Goal: Book appointment/travel/reservation

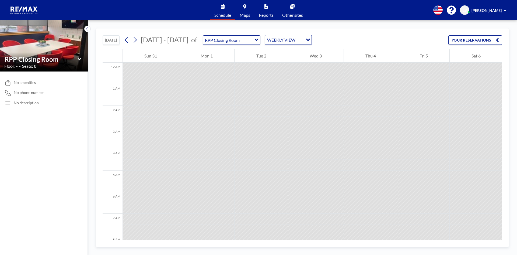
scroll to position [302, 0]
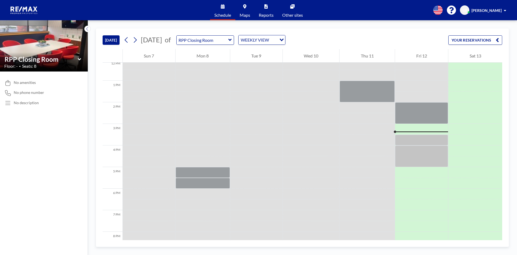
scroll to position [259, 0]
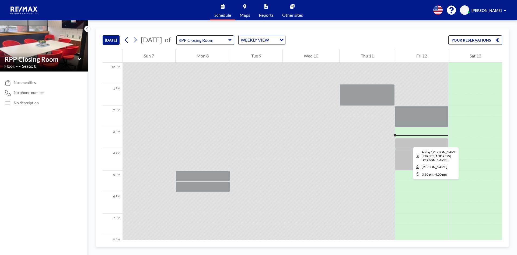
click at [409, 142] on div at bounding box center [421, 143] width 53 height 11
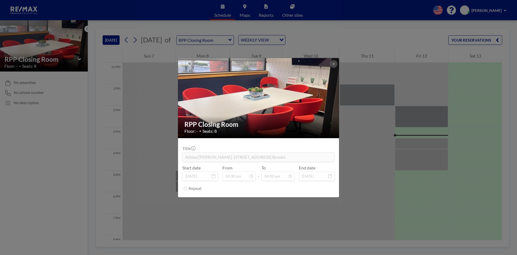
click at [421, 162] on div "RPP Closing Room Floor: - • Seats: 8 Title Allday/[PERSON_NAME]-[GEOGRAPHIC_DAT…" at bounding box center [258, 127] width 517 height 255
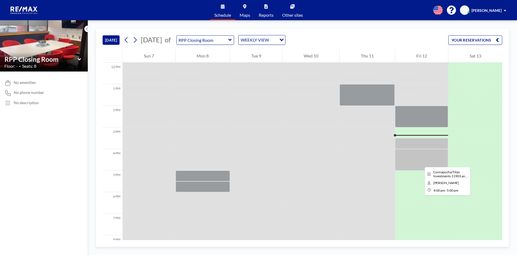
click at [421, 162] on div at bounding box center [421, 160] width 53 height 22
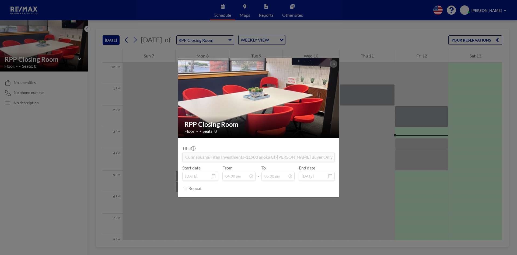
click at [426, 121] on div "RPP Closing Room Floor: - • Seats: 8 Title Cunnapuzha/Titan Investments-11903 a…" at bounding box center [258, 127] width 517 height 255
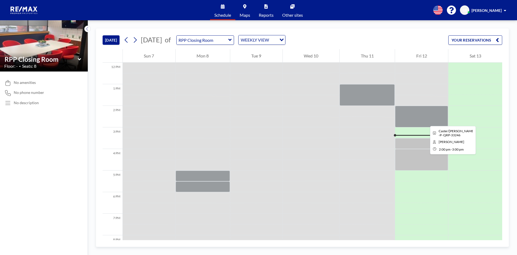
click at [426, 121] on div at bounding box center [421, 117] width 53 height 22
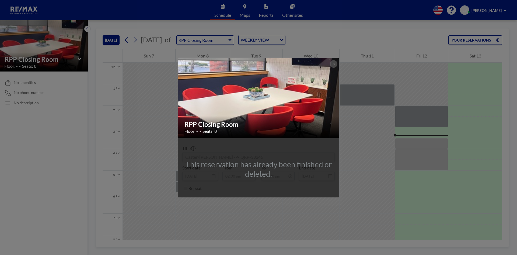
click at [426, 121] on div "RPP Closing Room Floor: - • Seats: 8 This reservation has already been finished…" at bounding box center [258, 127] width 517 height 255
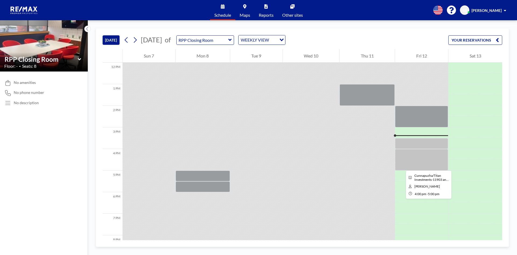
click at [402, 165] on div at bounding box center [421, 160] width 53 height 22
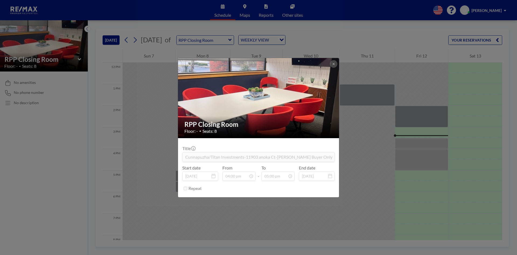
click at [402, 143] on div "RPP Closing Room Floor: - • Seats: 8 Title Cunnapuzha/Titan Investments-11903 a…" at bounding box center [258, 127] width 517 height 255
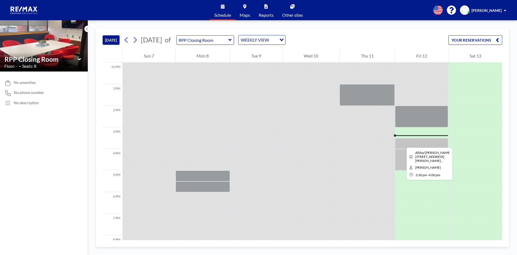
click at [403, 143] on div at bounding box center [421, 143] width 53 height 11
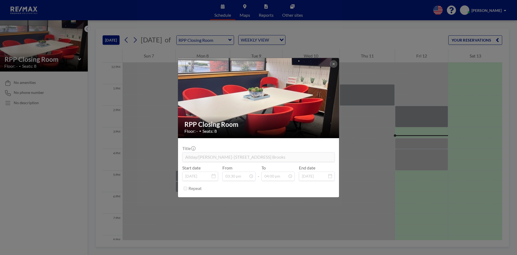
click at [418, 182] on div "RPP Closing Room Floor: - • Seats: 8 Title Allday/[PERSON_NAME]-[GEOGRAPHIC_DAT…" at bounding box center [258, 127] width 517 height 255
